Goal: Check status: Check status

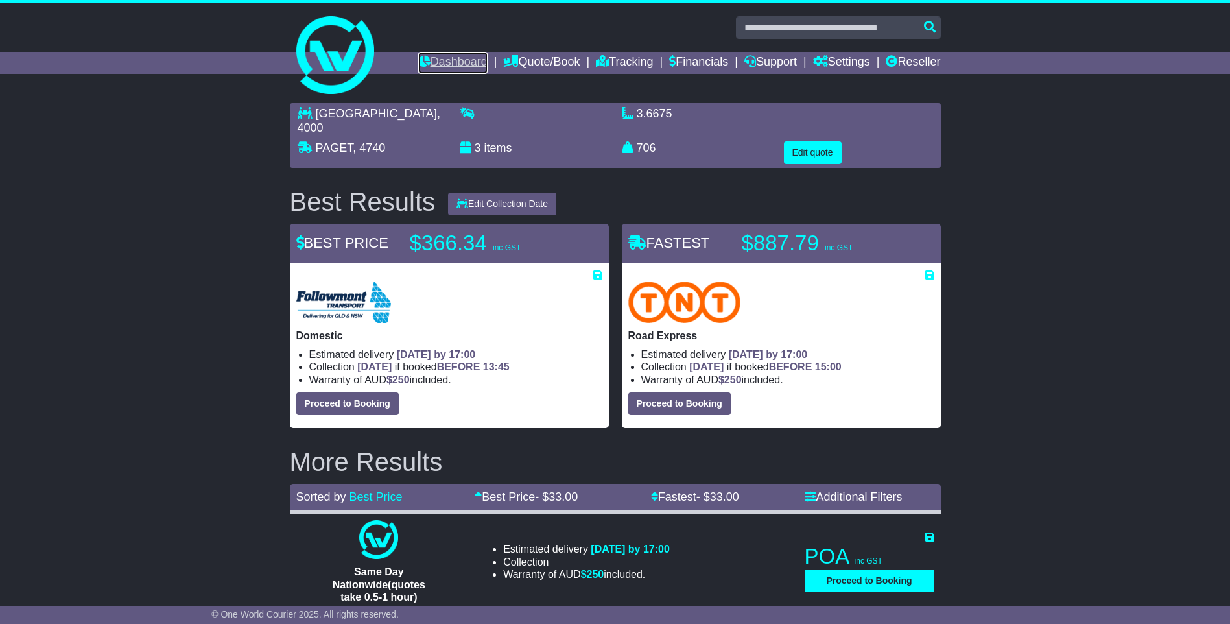
click at [448, 59] on link "Dashboard" at bounding box center [452, 63] width 69 height 22
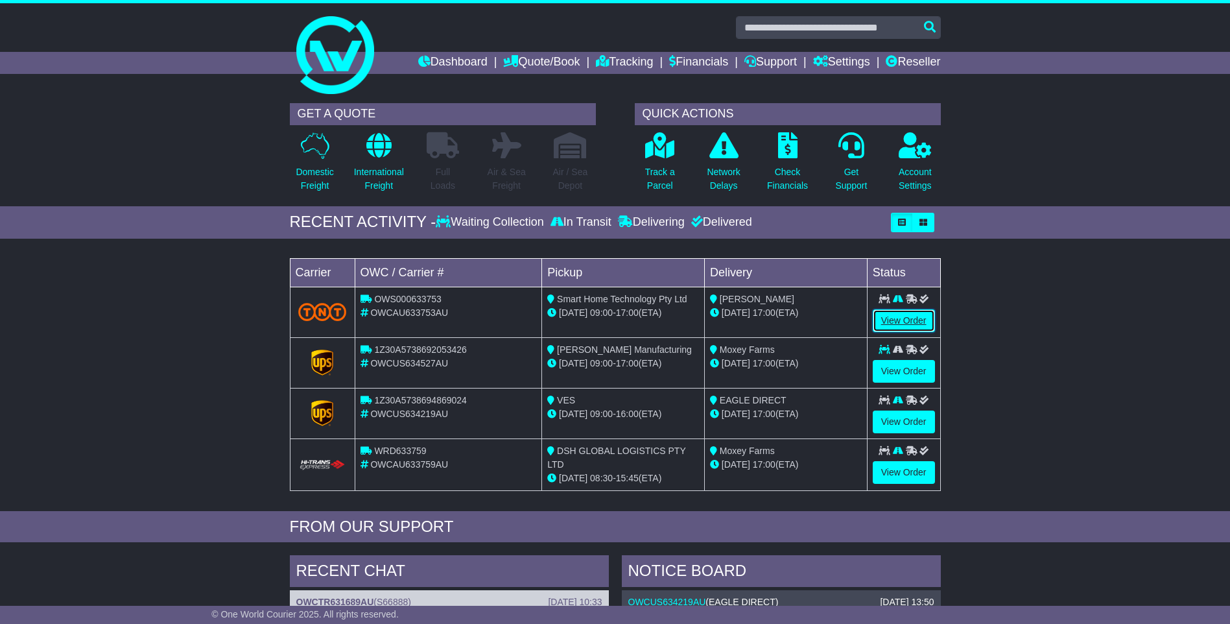
click at [902, 322] on link "View Order" at bounding box center [904, 320] width 62 height 23
